Goal: Task Accomplishment & Management: Manage account settings

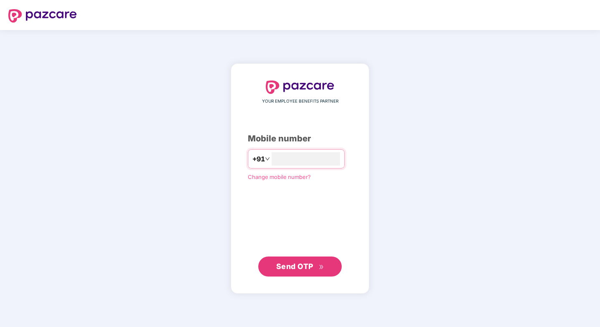
type input "**********"
click at [293, 262] on span "Send OTP" at bounding box center [294, 266] width 37 height 9
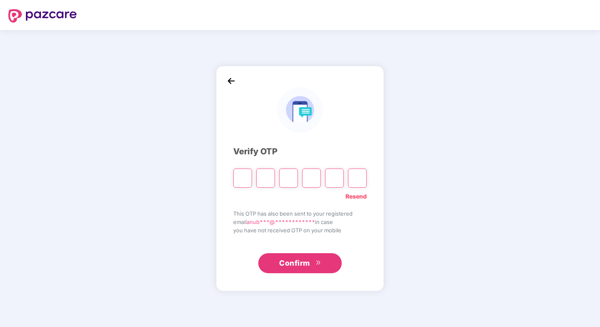
type input "*"
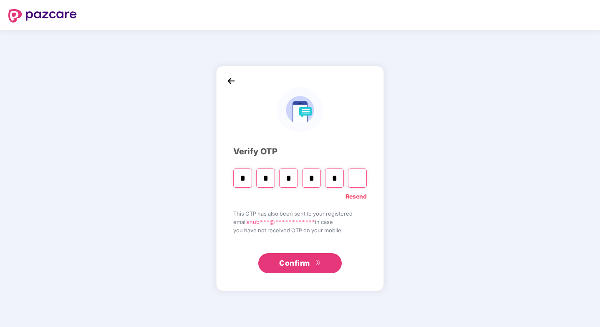
type input "*"
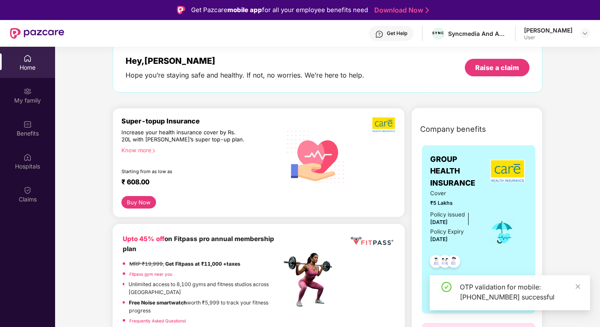
scroll to position [57, 0]
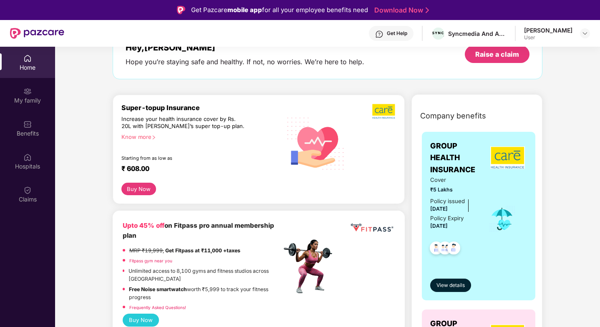
click at [140, 188] on button "Buy Now" at bounding box center [138, 189] width 35 height 13
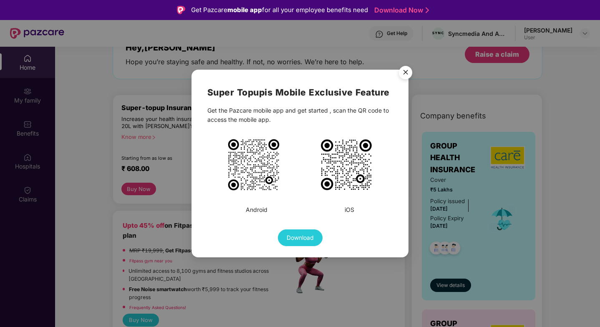
click at [403, 71] on img "Close" at bounding box center [405, 73] width 23 height 23
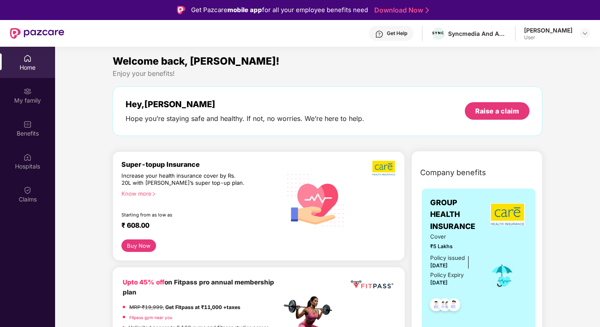
scroll to position [0, 0]
click at [584, 30] on img at bounding box center [584, 33] width 7 height 7
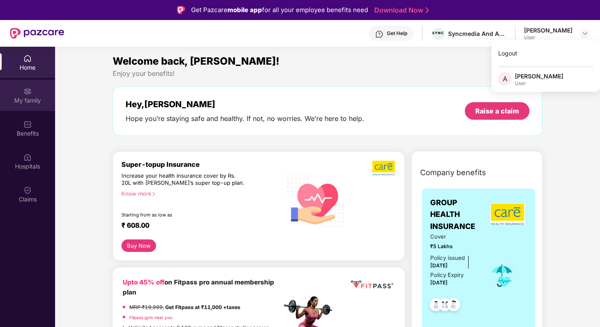
click at [27, 99] on div "My family" at bounding box center [27, 100] width 55 height 8
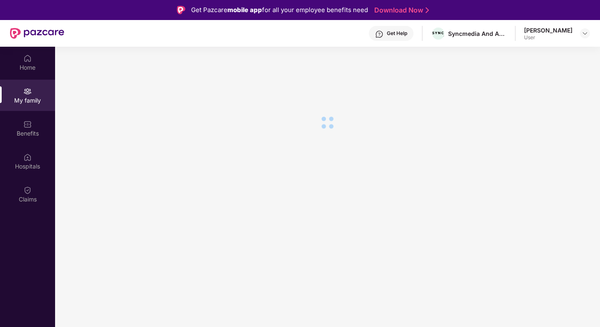
click at [27, 99] on div "My family" at bounding box center [27, 100] width 55 height 8
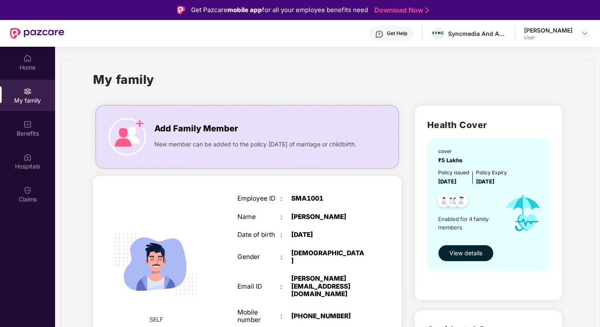
click at [467, 252] on span "View details" at bounding box center [465, 252] width 33 height 9
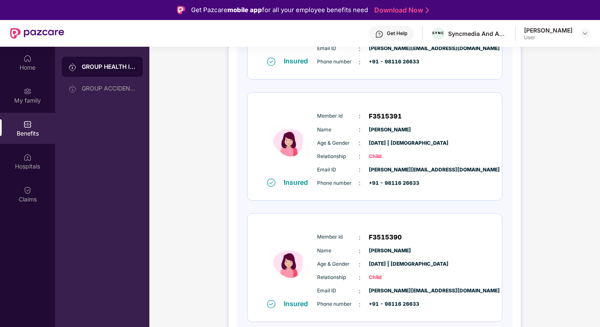
scroll to position [319, 0]
click at [100, 83] on div "GROUP ACCIDENTAL INSURANCE" at bounding box center [102, 88] width 81 height 20
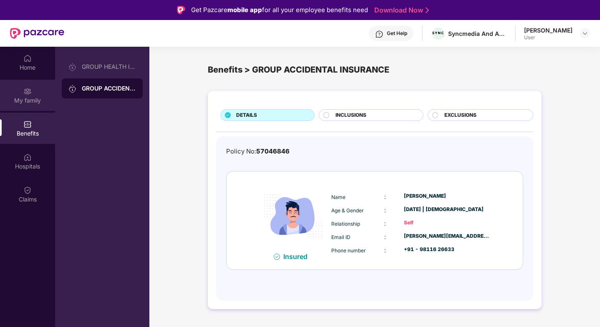
click at [19, 100] on div "My family" at bounding box center [27, 100] width 55 height 8
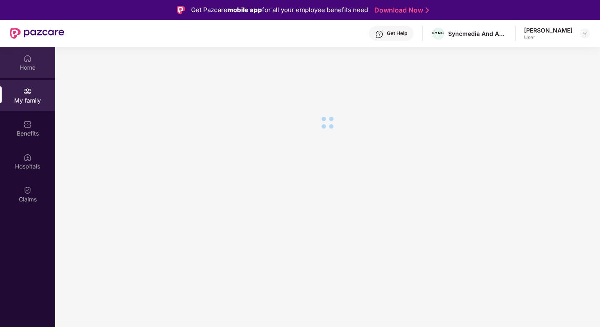
click at [28, 62] on img at bounding box center [27, 58] width 8 height 8
